Goal: Information Seeking & Learning: Learn about a topic

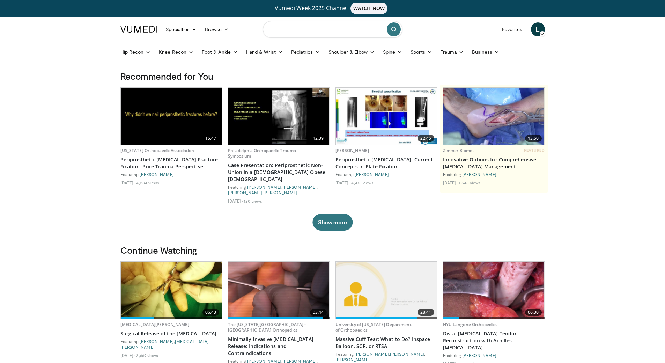
click at [301, 25] on input "Search topics, interventions" at bounding box center [333, 29] width 140 height 17
type input "**********"
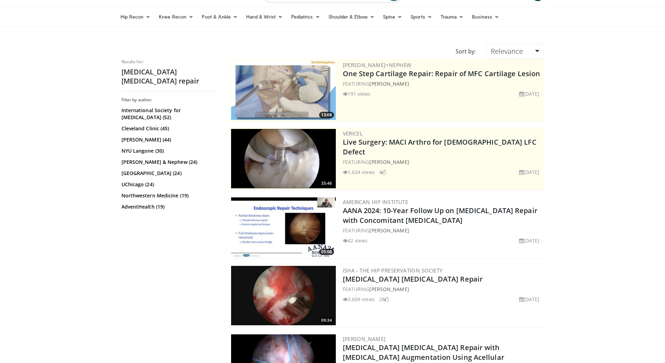
scroll to position [140, 0]
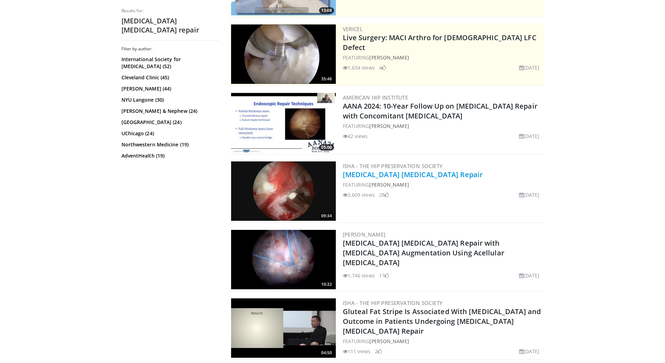
click at [398, 174] on link "[MEDICAL_DATA] [MEDICAL_DATA] Repair" at bounding box center [413, 174] width 140 height 9
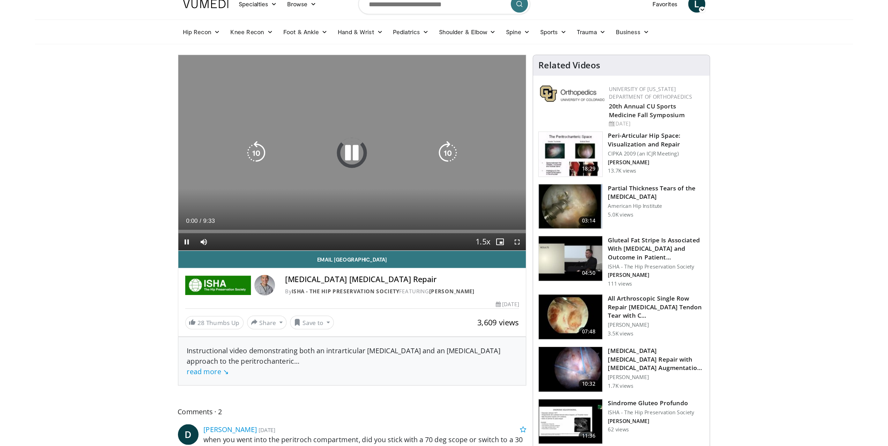
scroll to position [70, 0]
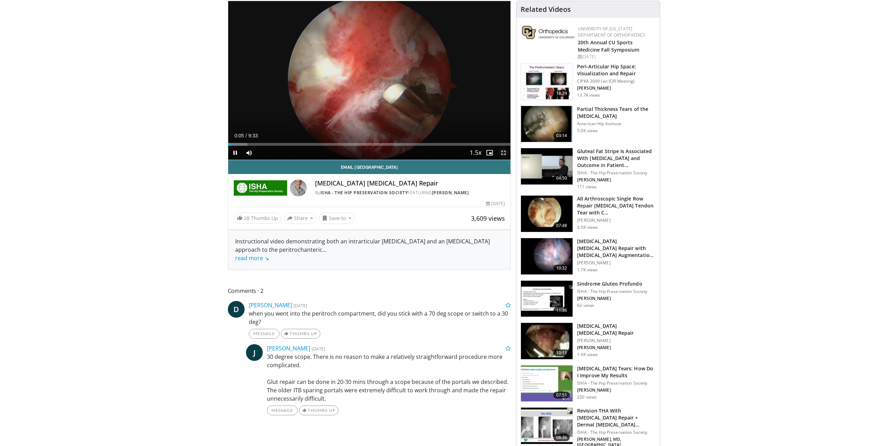
click at [503, 150] on span "Video Player" at bounding box center [504, 153] width 14 height 14
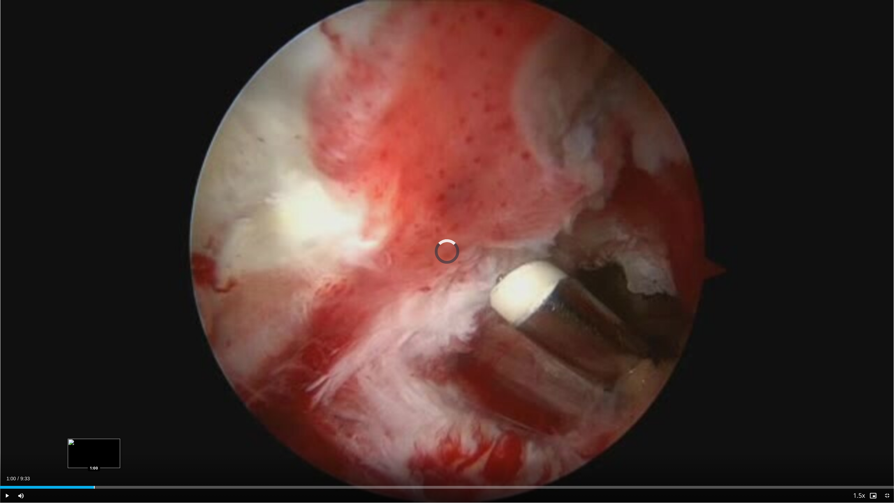
click at [94, 362] on div "Loaded : 8.64% 1:00 1:00" at bounding box center [447, 485] width 894 height 7
click at [225, 362] on div "Progress Bar" at bounding box center [225, 487] width 1 height 3
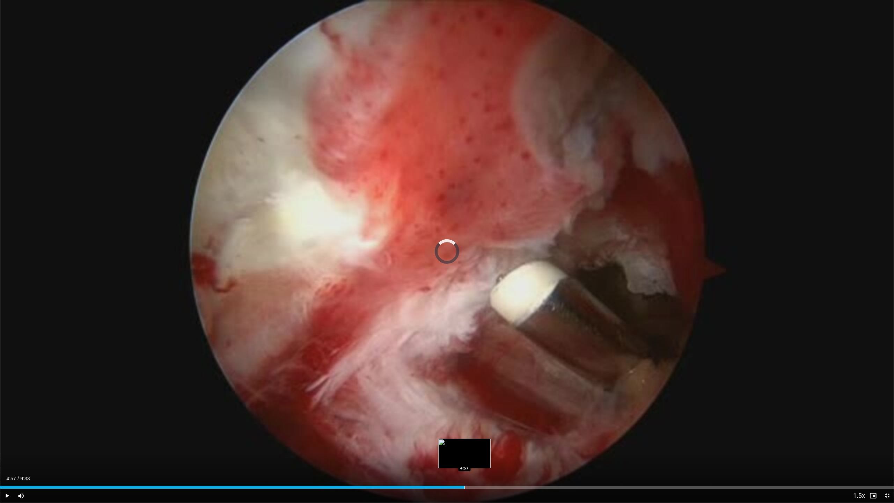
click at [464, 362] on div "Loaded : 38.39% 2:41 4:57" at bounding box center [447, 485] width 894 height 7
click at [447, 362] on div "5:00" at bounding box center [234, 487] width 468 height 3
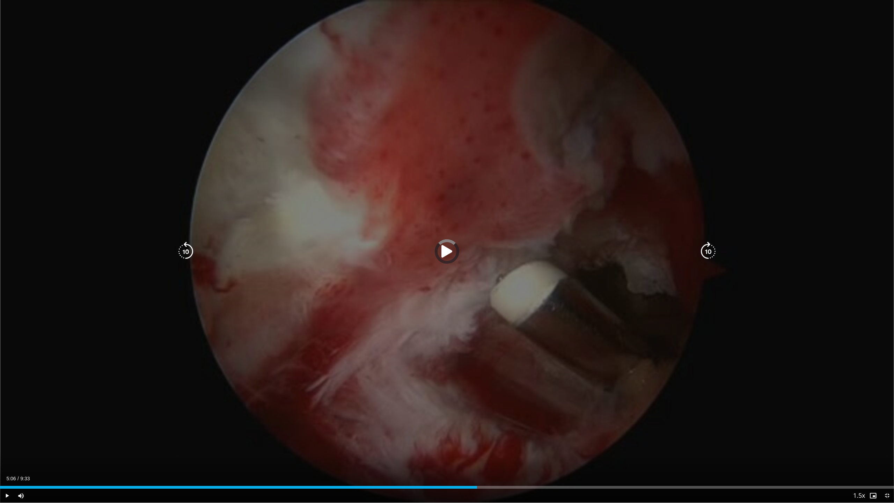
click at [477, 362] on div "5:06" at bounding box center [238, 487] width 477 height 3
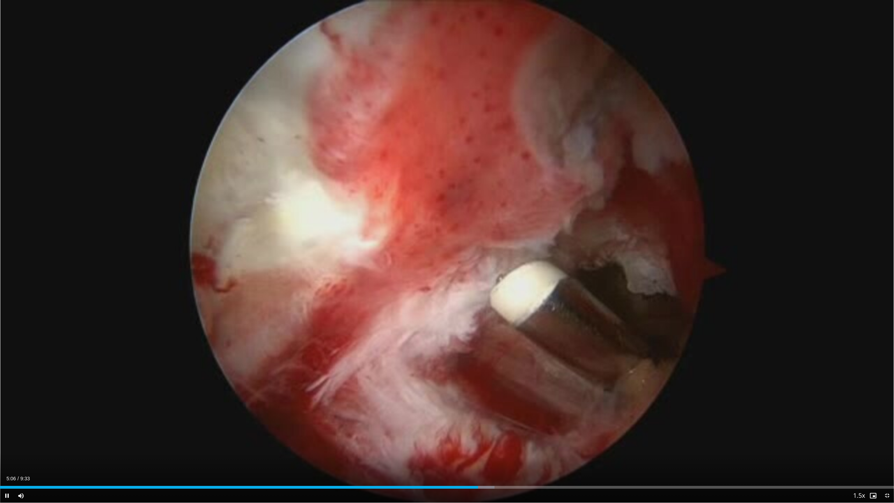
drag, startPoint x: 477, startPoint y: 488, endPoint x: 486, endPoint y: 489, distance: 9.1
click at [486, 362] on div "Current Time 5:06 / Duration 9:33 Pause Skip Backward Skip Forward Mute Loaded …" at bounding box center [447, 495] width 894 height 14
click at [478, 362] on div "Progress Bar" at bounding box center [477, 487] width 1 height 3
click at [510, 362] on div "Current Time 5:22 / Duration 9:33 Pause Skip Backward Skip Forward Mute Loaded …" at bounding box center [447, 495] width 894 height 14
click at [513, 362] on div "Loaded : 67.44% 5:23 5:29" at bounding box center [447, 485] width 894 height 7
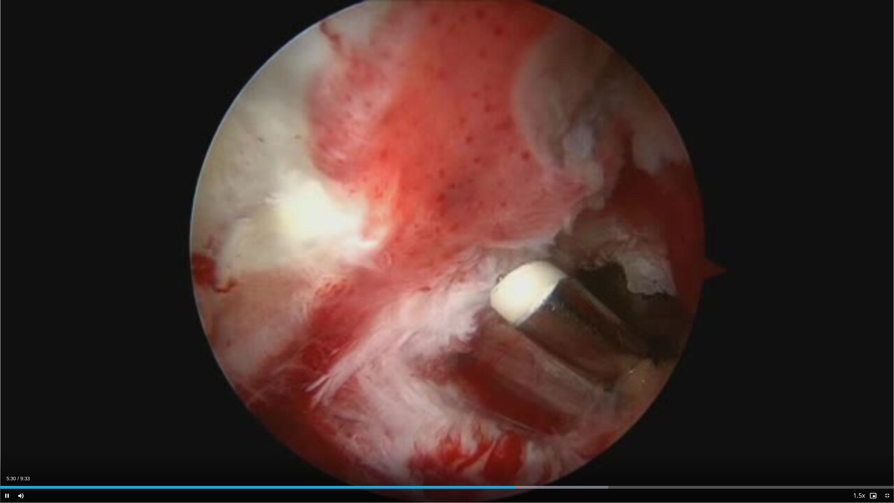
click at [531, 362] on div "Current Time 5:30 / Duration 9:33 Pause Skip Backward Skip Forward Mute Loaded …" at bounding box center [447, 495] width 894 height 14
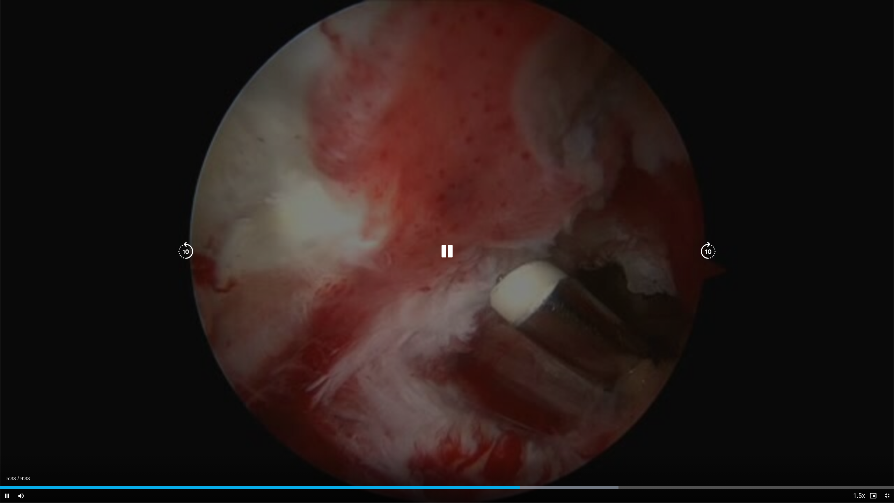
click at [561, 362] on div "Loaded : 69.17% 5:33 5:58" at bounding box center [447, 485] width 894 height 7
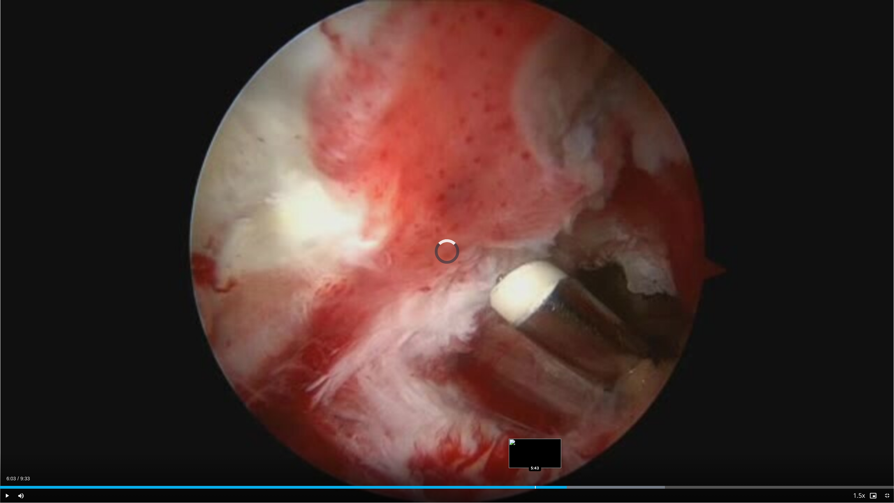
click at [535, 362] on div "Progress Bar" at bounding box center [535, 487] width 1 height 3
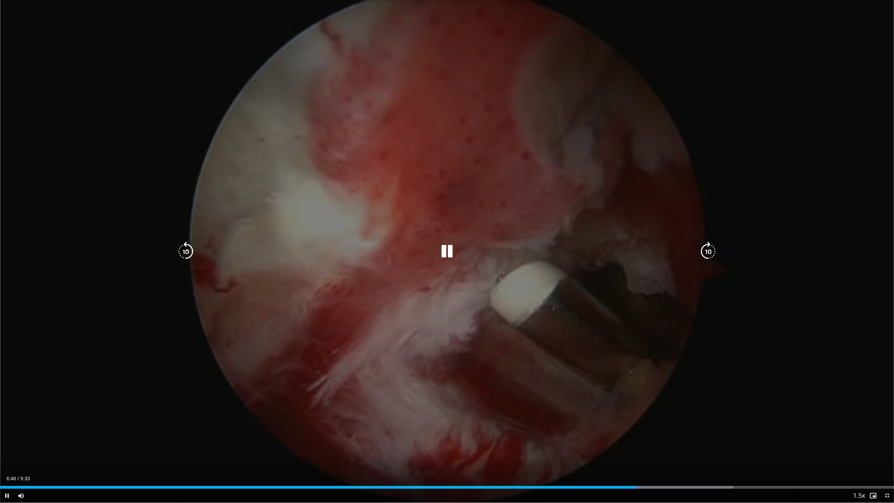
click at [622, 362] on div "Loaded : 82.02% 6:48 6:37" at bounding box center [447, 485] width 894 height 7
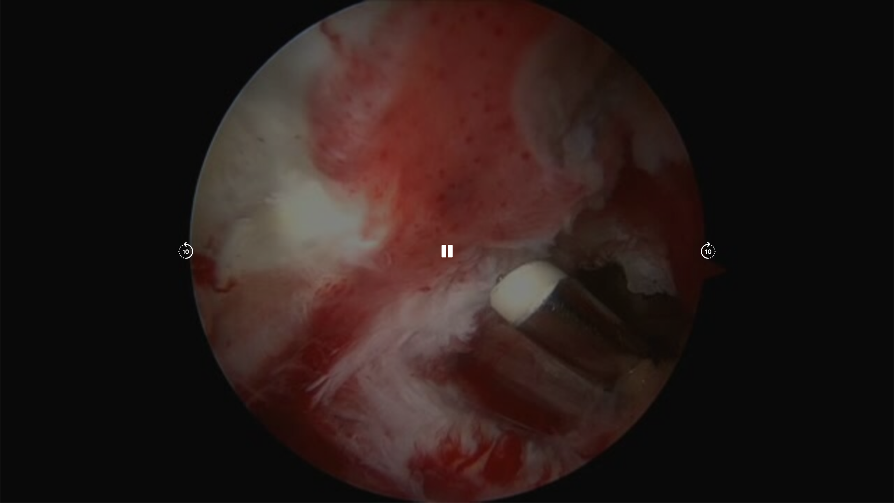
click at [614, 362] on video-js "**********" at bounding box center [447, 251] width 894 height 503
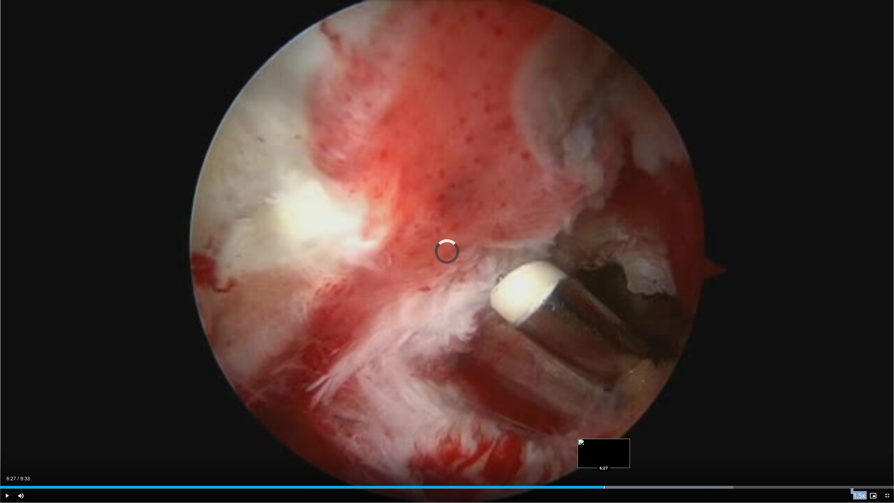
click at [603, 362] on div "Loaded : 82.02% 6:41 6:27" at bounding box center [447, 485] width 894 height 7
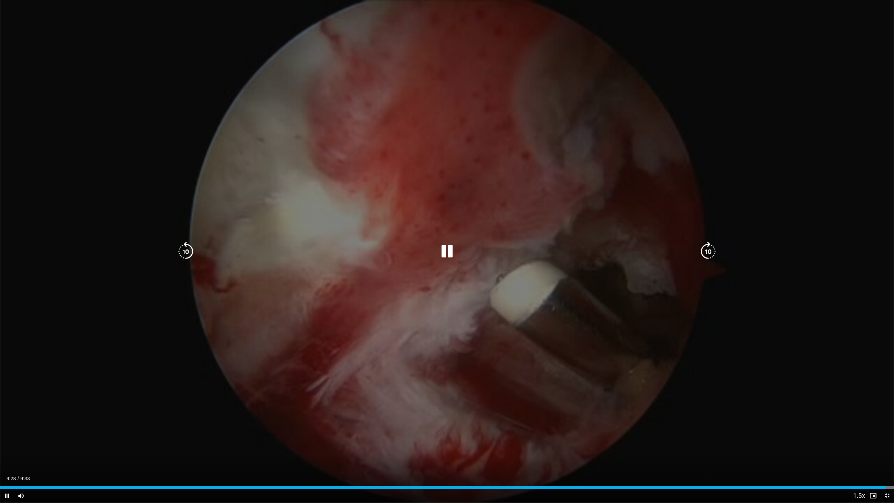
click at [449, 253] on icon "Video Player" at bounding box center [447, 252] width 20 height 20
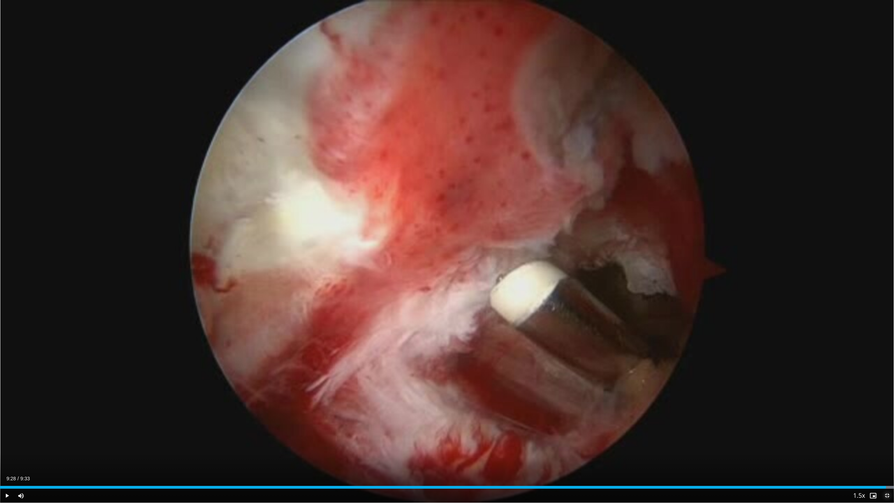
click at [665, 362] on span "Video Player" at bounding box center [887, 495] width 14 height 14
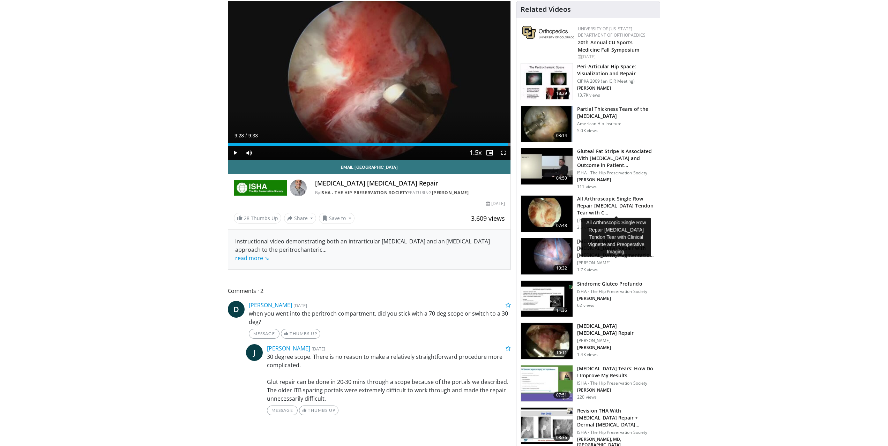
click at [600, 206] on h3 "All Arthroscopic Single Row Repair Gluteus Medius Tendon Tear with C…" at bounding box center [616, 205] width 79 height 21
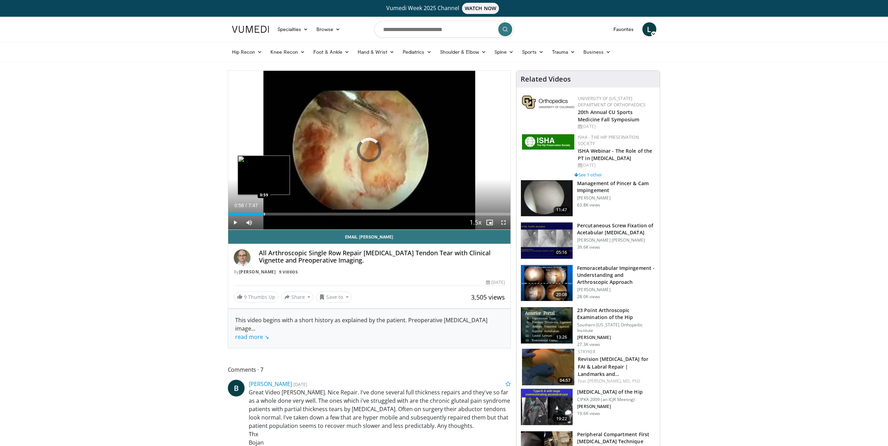
click at [264, 213] on div "Progress Bar" at bounding box center [264, 214] width 1 height 3
click at [505, 224] on span "Video Player" at bounding box center [504, 223] width 14 height 14
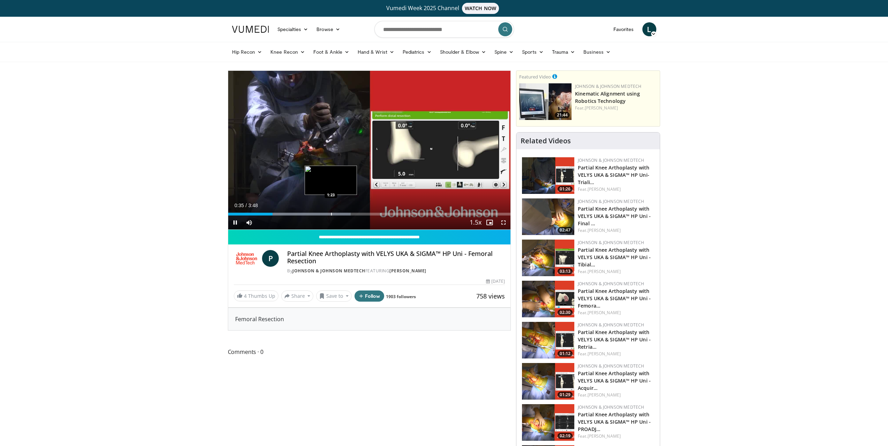
click at [331, 214] on div "Progress Bar" at bounding box center [331, 214] width 1 height 3
click at [364, 213] on div "Progress Bar" at bounding box center [364, 214] width 1 height 3
click at [391, 214] on div "Progress Bar" at bounding box center [391, 214] width 1 height 3
click at [448, 241] on div "**********" at bounding box center [369, 189] width 283 height 237
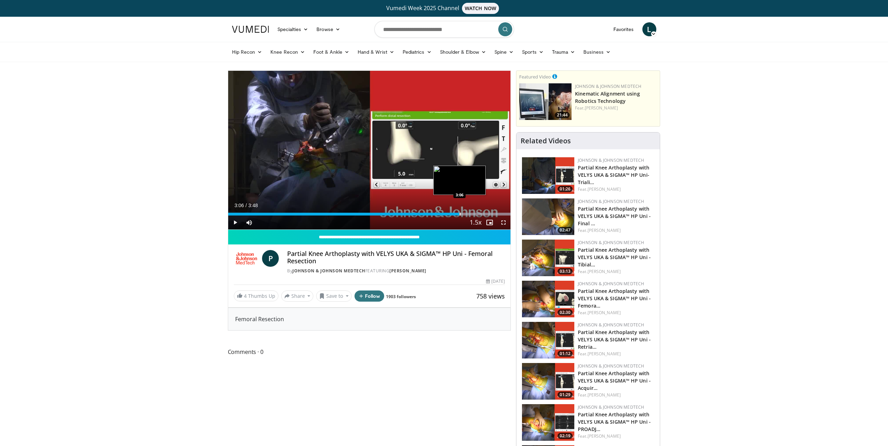
click at [460, 215] on div "Progress Bar" at bounding box center [460, 214] width 1 height 3
click at [490, 214] on div "Progress Bar" at bounding box center [490, 214] width 1 height 3
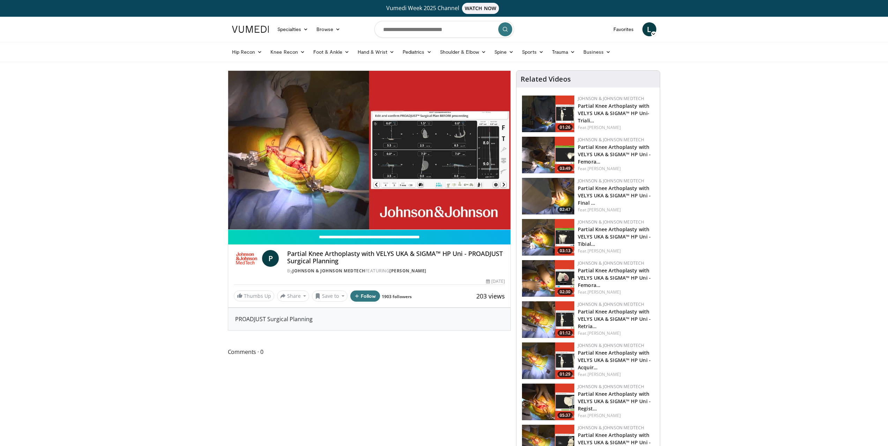
drag, startPoint x: 199, startPoint y: 94, endPoint x: 145, endPoint y: 32, distance: 81.9
